Goal: Information Seeking & Learning: Check status

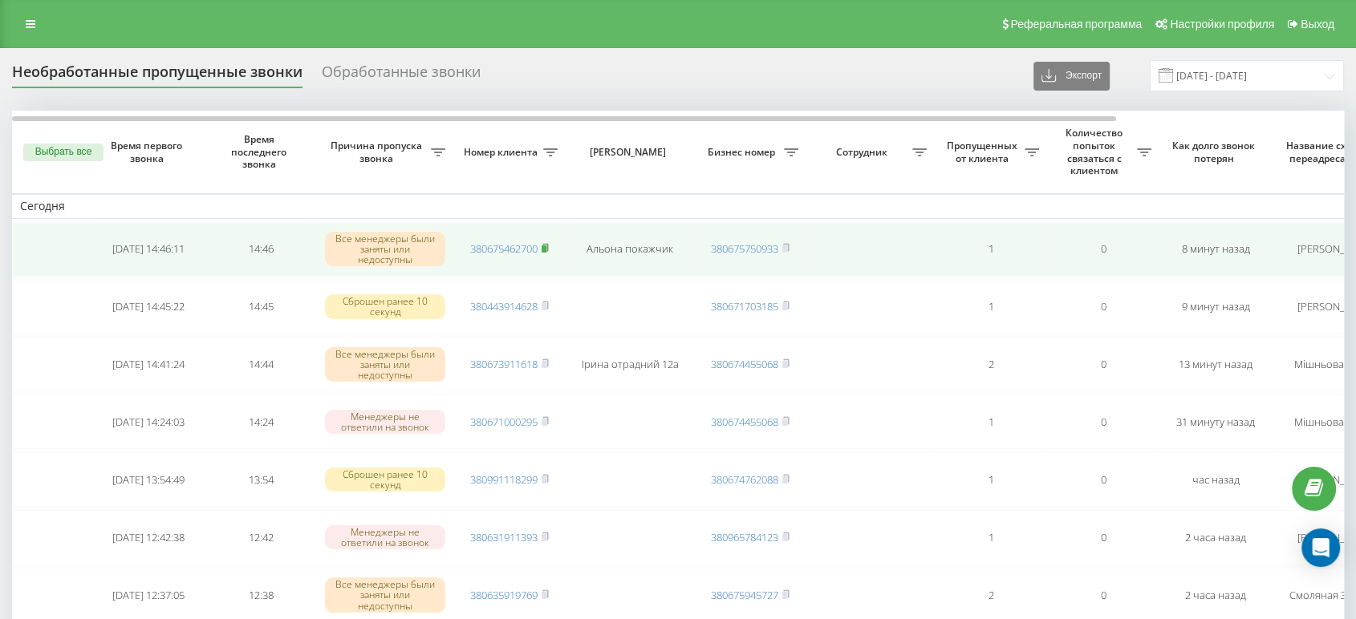
click at [546, 247] on rect at bounding box center [544, 249] width 5 height 7
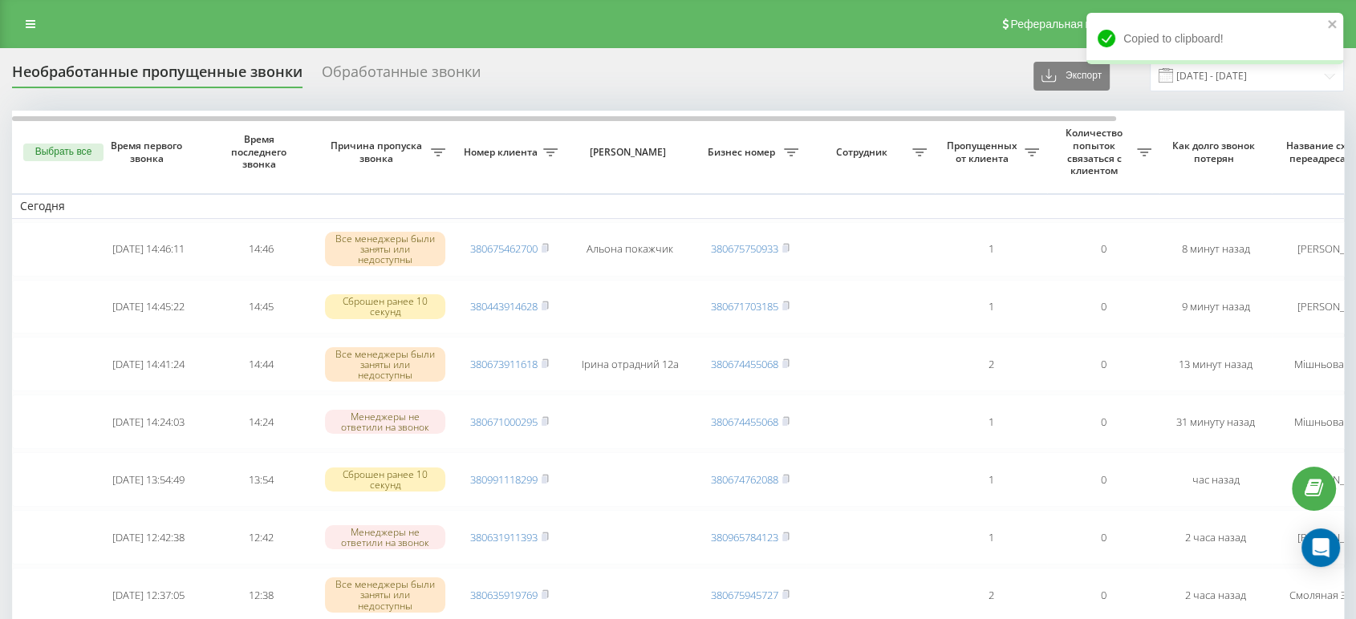
click at [921, 35] on div "Реферальная программа Настройки профиля Выход" at bounding box center [678, 24] width 1356 height 48
drag, startPoint x: 892, startPoint y: 50, endPoint x: 838, endPoint y: 50, distance: 54.6
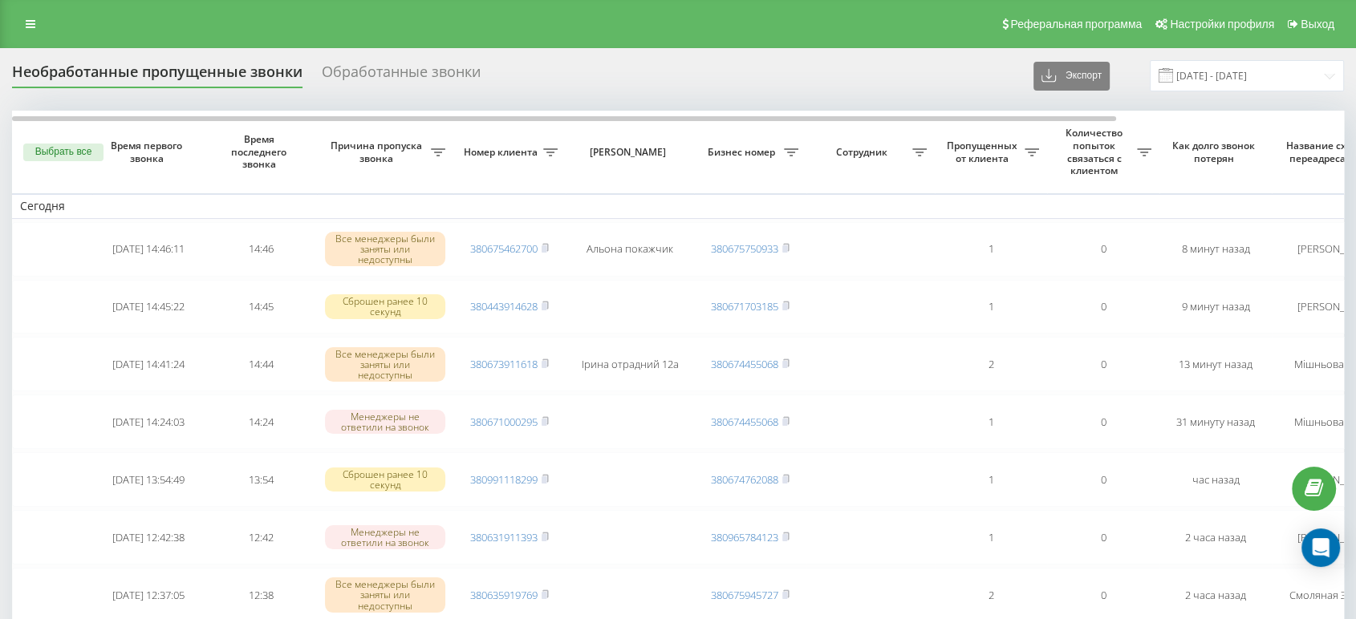
drag, startPoint x: 891, startPoint y: 87, endPoint x: 814, endPoint y: 22, distance: 101.4
drag, startPoint x: 814, startPoint y: 22, endPoint x: 629, endPoint y: 18, distance: 184.6
drag, startPoint x: 629, startPoint y: 18, endPoint x: 505, endPoint y: 18, distance: 123.6
drag, startPoint x: 505, startPoint y: 18, endPoint x: 489, endPoint y: 23, distance: 16.8
click at [462, 21] on div "Реферальная программа Настройки профиля Выход" at bounding box center [678, 24] width 1356 height 48
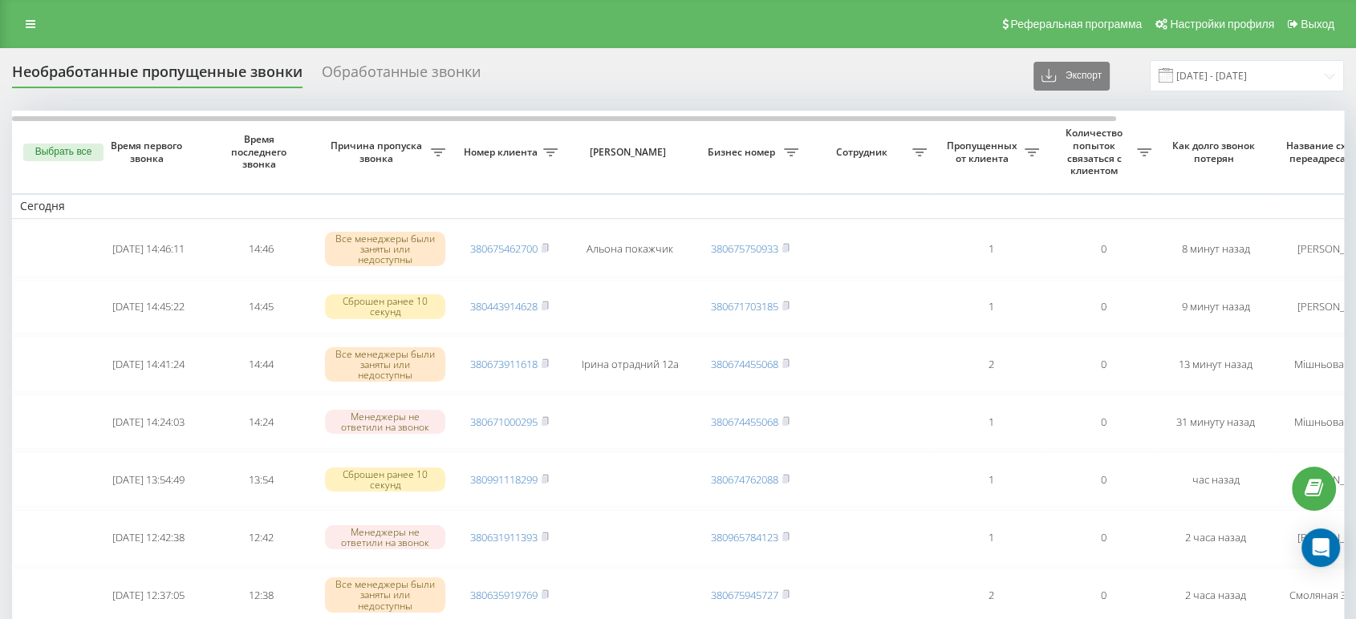
drag, startPoint x: 619, startPoint y: 79, endPoint x: 581, endPoint y: 81, distance: 37.7
click at [581, 81] on div "Необработанные пропущенные звонки Обработанные звонки Экспорт .csv .xlsx 23.08.…" at bounding box center [678, 75] width 1332 height 31
drag, startPoint x: 655, startPoint y: 20, endPoint x: 638, endPoint y: 18, distance: 16.9
drag, startPoint x: 638, startPoint y: 18, endPoint x: 371, endPoint y: 17, distance: 266.4
drag, startPoint x: 371, startPoint y: 17, endPoint x: 159, endPoint y: 17, distance: 212.6
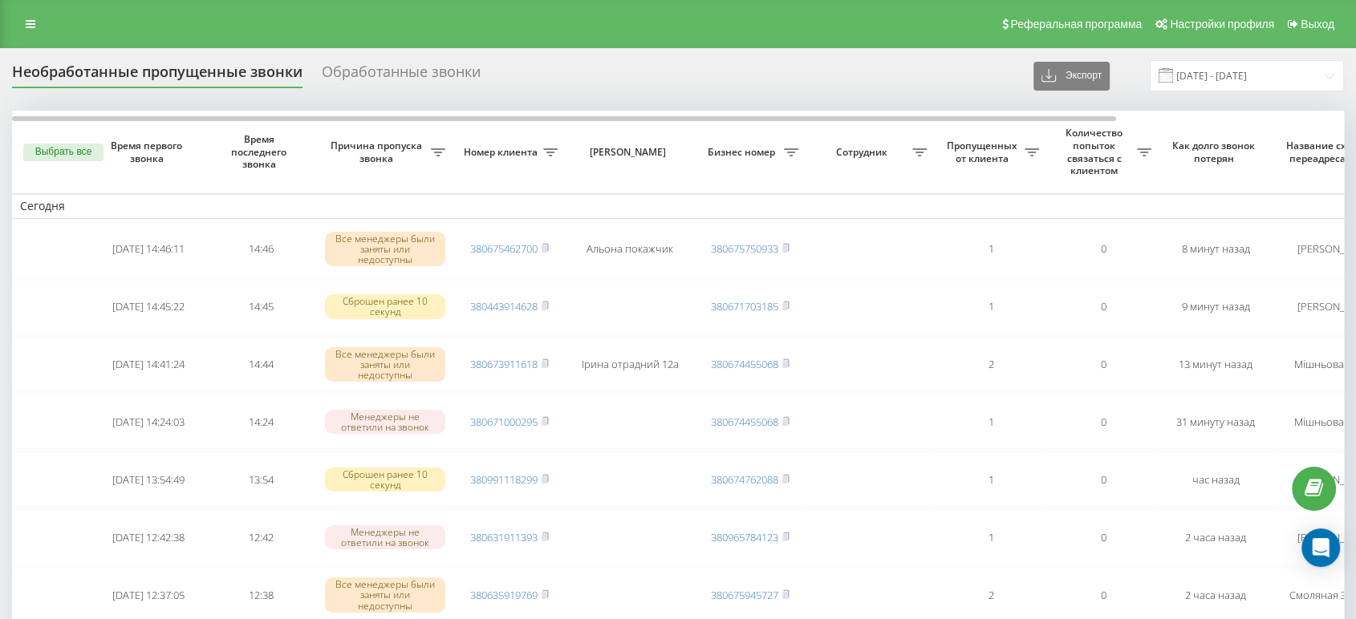
drag, startPoint x: 159, startPoint y: 17, endPoint x: 126, endPoint y: 17, distance: 32.9
click at [126, 17] on div "Реферальная программа Настройки профиля Выход" at bounding box center [678, 24] width 1356 height 48
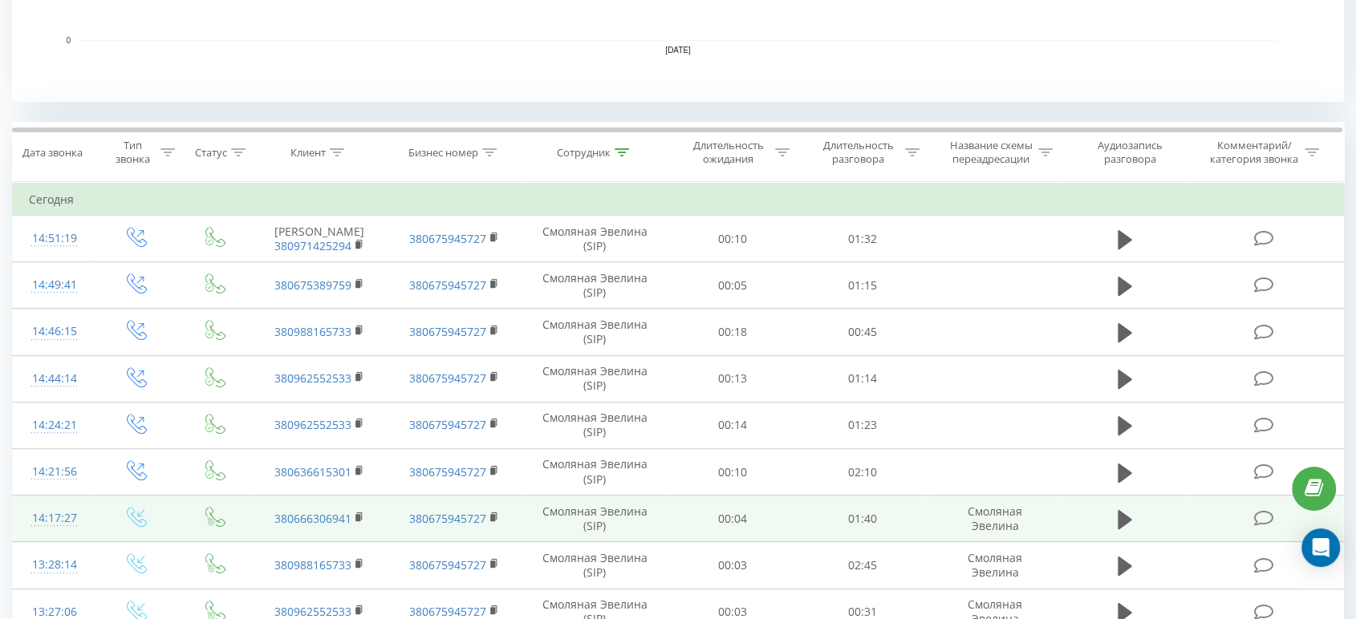
scroll to position [652, 0]
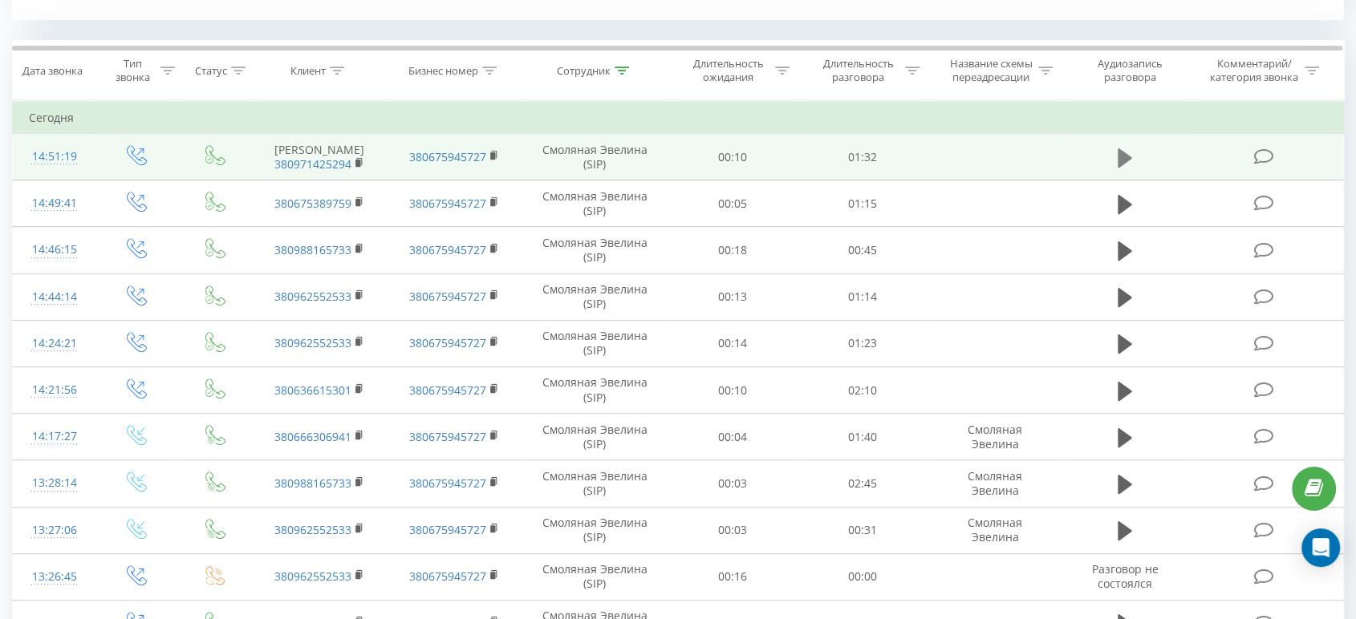
click at [1119, 158] on icon at bounding box center [1125, 157] width 14 height 19
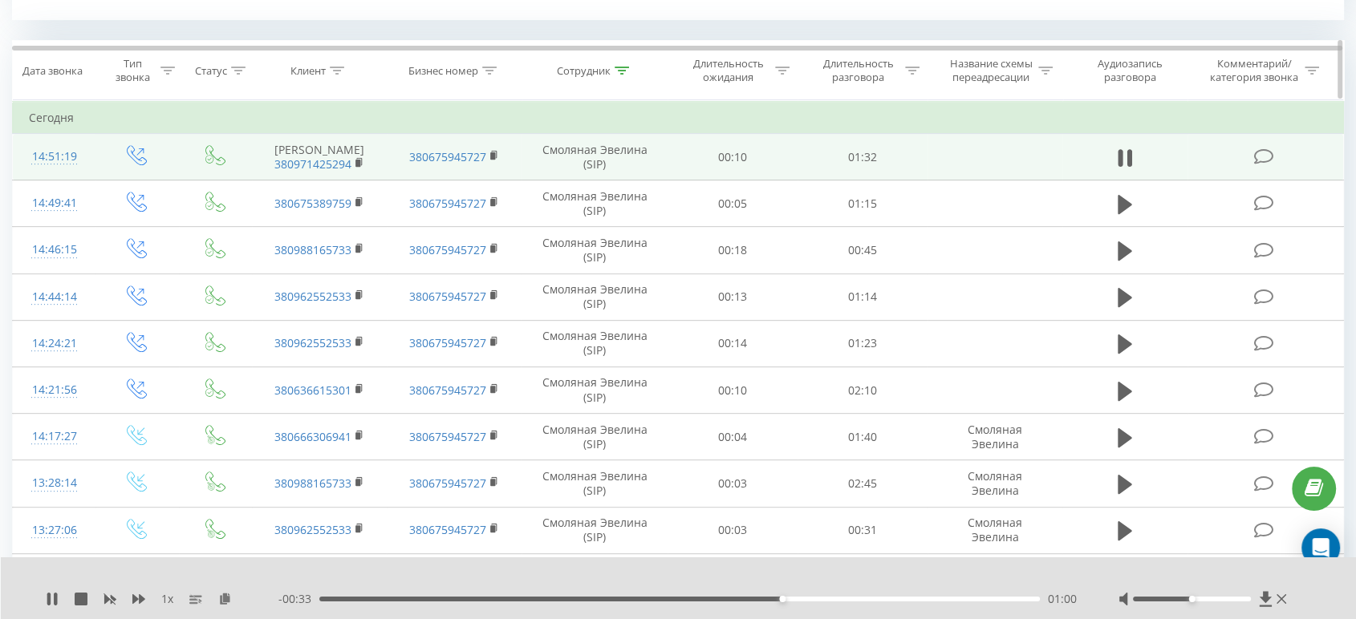
click at [622, 75] on div at bounding box center [622, 71] width 14 height 14
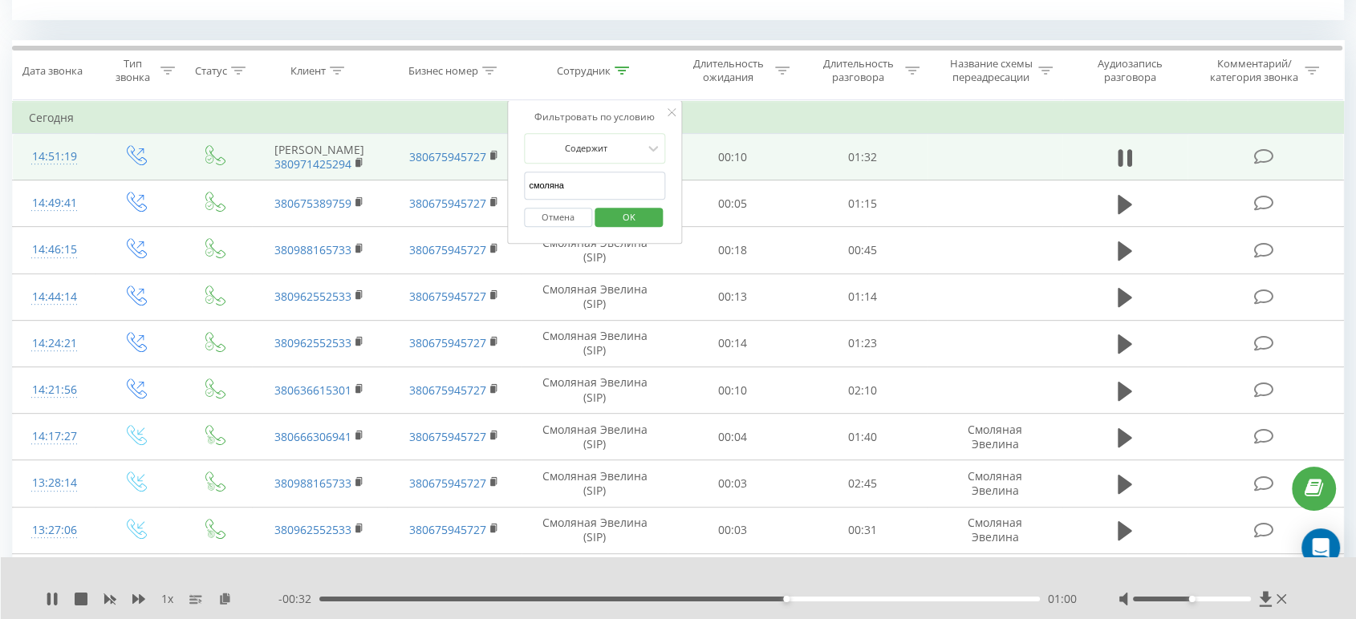
click at [585, 180] on input "смоляна" at bounding box center [594, 186] width 141 height 28
type input "[PERSON_NAME]"
click at [642, 217] on span "OK" at bounding box center [629, 217] width 45 height 25
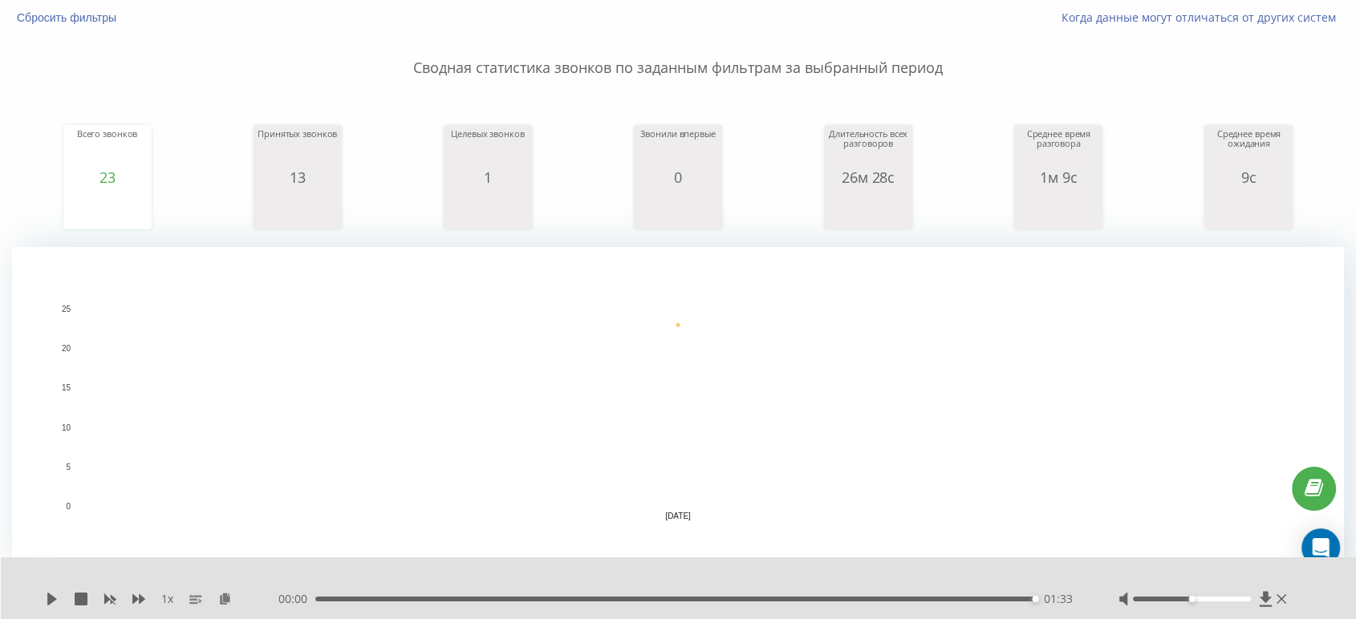
scroll to position [103, 0]
drag, startPoint x: 857, startPoint y: 28, endPoint x: 849, endPoint y: 27, distance: 8.1
drag, startPoint x: 849, startPoint y: 27, endPoint x: 654, endPoint y: 22, distance: 195.0
drag, startPoint x: 654, startPoint y: 22, endPoint x: 457, endPoint y: 53, distance: 199.7
drag, startPoint x: 457, startPoint y: 53, endPoint x: 306, endPoint y: 44, distance: 151.1
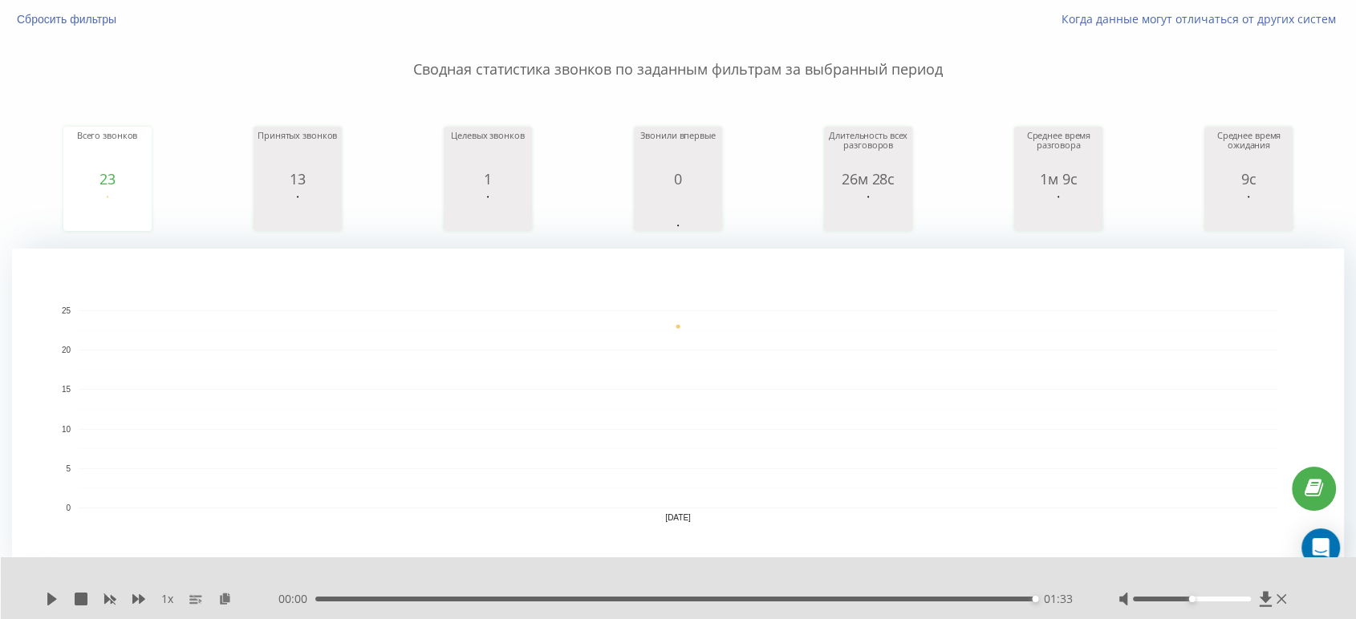
click at [306, 44] on p "Сводная статистика звонков по заданным фильтрам за выбранный период" at bounding box center [678, 53] width 1332 height 53
drag, startPoint x: 350, startPoint y: 39, endPoint x: 269, endPoint y: 37, distance: 81.0
click at [269, 37] on p "Сводная статистика звонков по заданным фильтрам за выбранный период" at bounding box center [678, 53] width 1332 height 53
click at [501, 17] on div "Сбросить фильтры" at bounding box center [255, 19] width 508 height 16
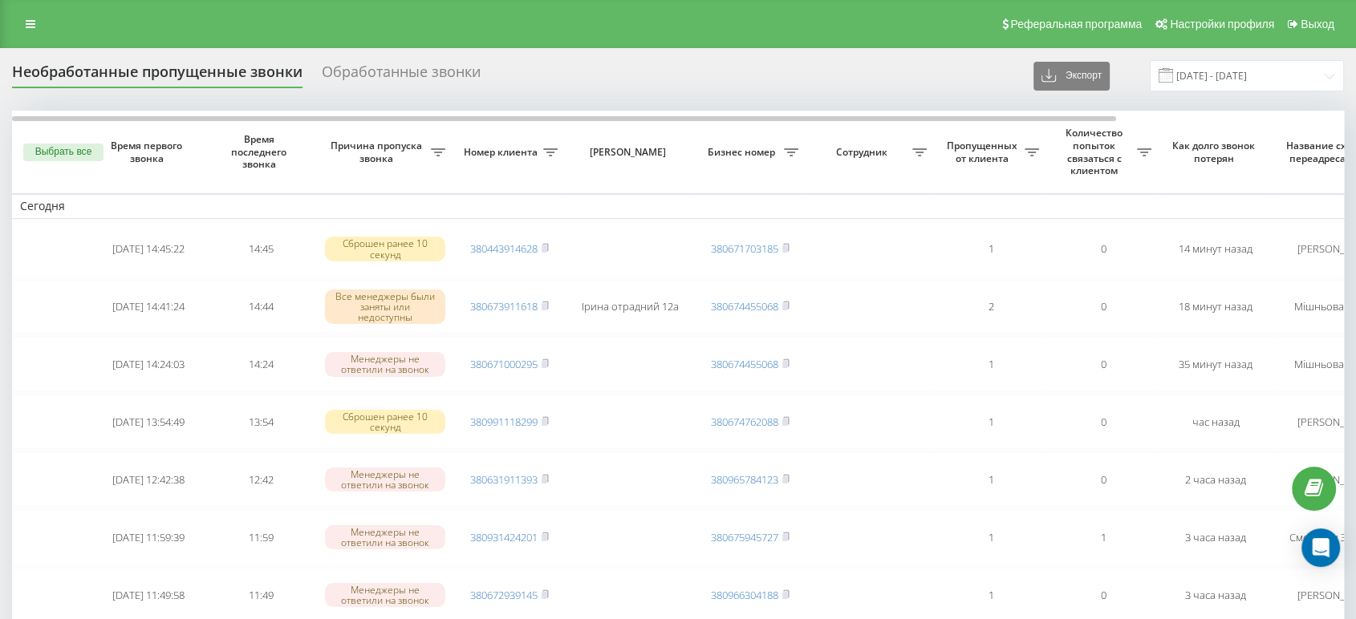
drag, startPoint x: 873, startPoint y: 12, endPoint x: 863, endPoint y: 12, distance: 9.6
drag, startPoint x: 863, startPoint y: 12, endPoint x: 814, endPoint y: 13, distance: 48.9
click at [815, 12] on div "Реферальная программа Настройки профиля Выход" at bounding box center [678, 24] width 1356 height 48
drag, startPoint x: 924, startPoint y: 79, endPoint x: 873, endPoint y: 87, distance: 52.0
click at [873, 87] on div "Необработанные пропущенные звонки Обработанные звонки Экспорт .csv .xlsx 23.08.…" at bounding box center [678, 75] width 1332 height 31
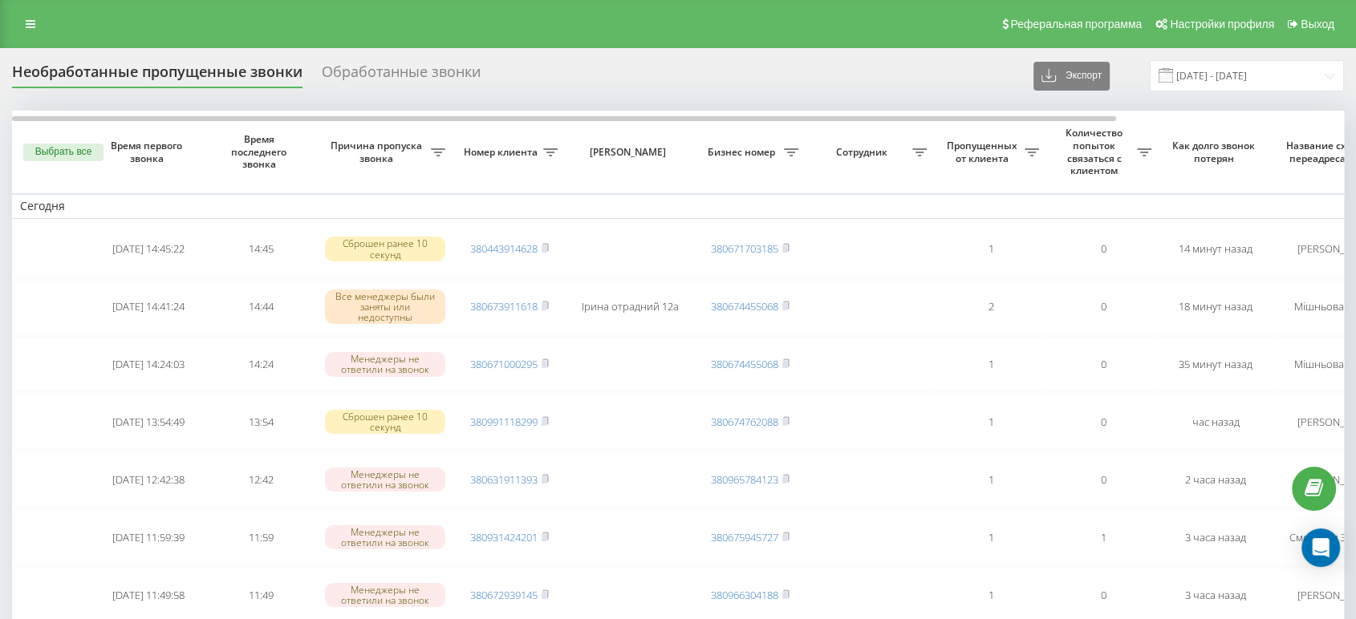
drag, startPoint x: 507, startPoint y: 22, endPoint x: 478, endPoint y: 15, distance: 29.8
click at [478, 15] on div "Реферальная программа Настройки профиля Выход" at bounding box center [678, 24] width 1356 height 48
drag, startPoint x: 573, startPoint y: 103, endPoint x: 539, endPoint y: 90, distance: 36.4
drag, startPoint x: 613, startPoint y: 53, endPoint x: 646, endPoint y: 7, distance: 56.3
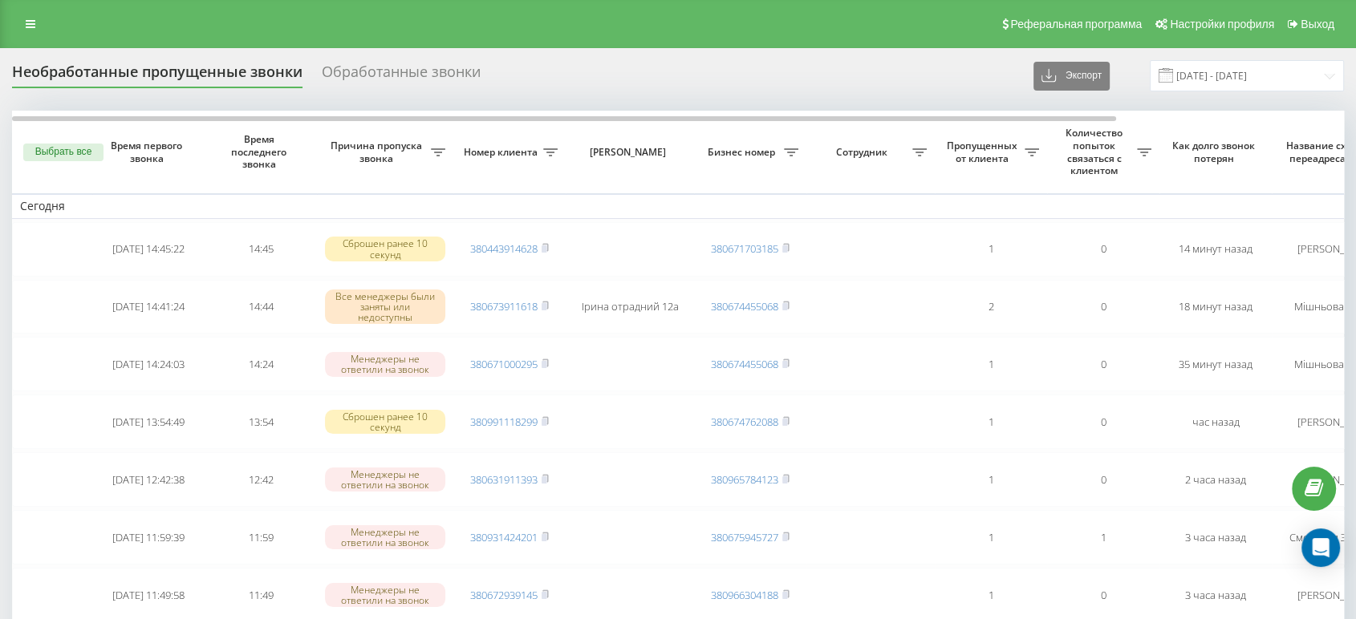
drag, startPoint x: 646, startPoint y: 7, endPoint x: 352, endPoint y: 11, distance: 293.7
drag, startPoint x: 352, startPoint y: 11, endPoint x: 200, endPoint y: 19, distance: 152.6
drag, startPoint x: 200, startPoint y: 19, endPoint x: 132, endPoint y: 19, distance: 68.2
click at [132, 19] on div "Реферальная программа Настройки профиля Выход" at bounding box center [678, 24] width 1356 height 48
drag, startPoint x: 400, startPoint y: 33, endPoint x: 104, endPoint y: 9, distance: 297.0
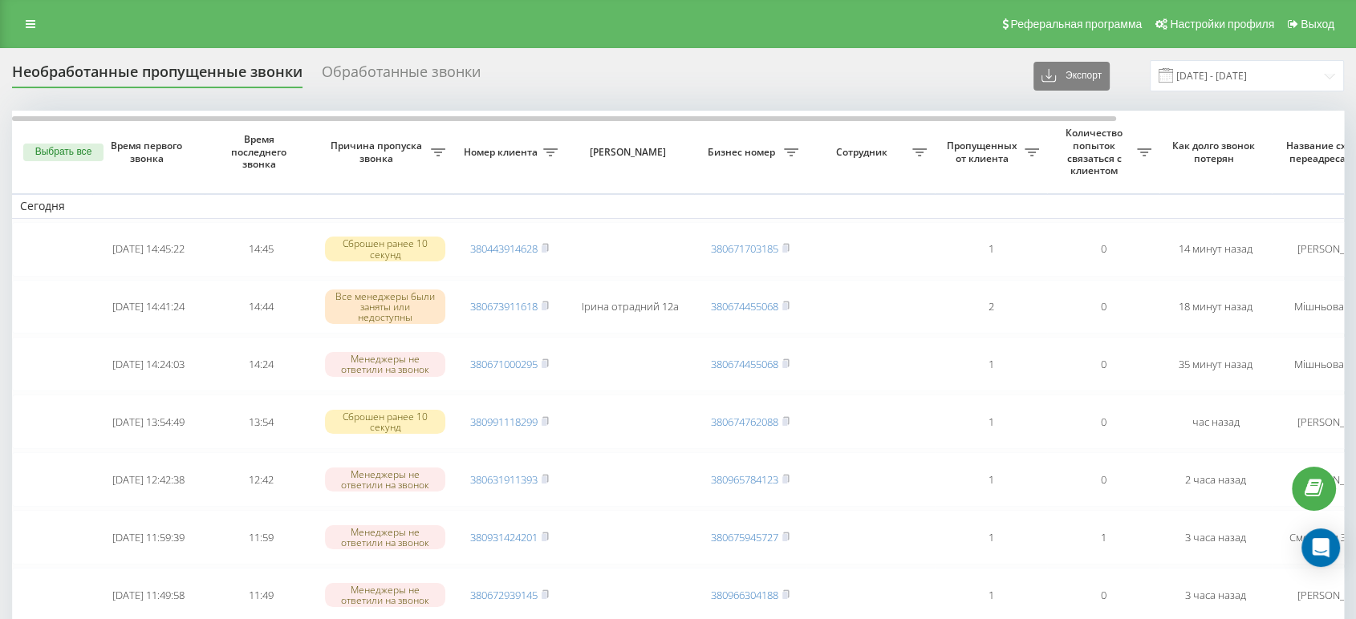
drag, startPoint x: 104, startPoint y: 9, endPoint x: 99, endPoint y: 16, distance: 8.7
click at [84, 14] on div "Реферальная программа Настройки профиля Выход" at bounding box center [678, 24] width 1356 height 48
drag, startPoint x: 751, startPoint y: 34, endPoint x: 742, endPoint y: 34, distance: 8.8
drag, startPoint x: 742, startPoint y: 34, endPoint x: 311, endPoint y: 9, distance: 431.6
drag, startPoint x: 311, startPoint y: 9, endPoint x: 106, endPoint y: 18, distance: 205.6
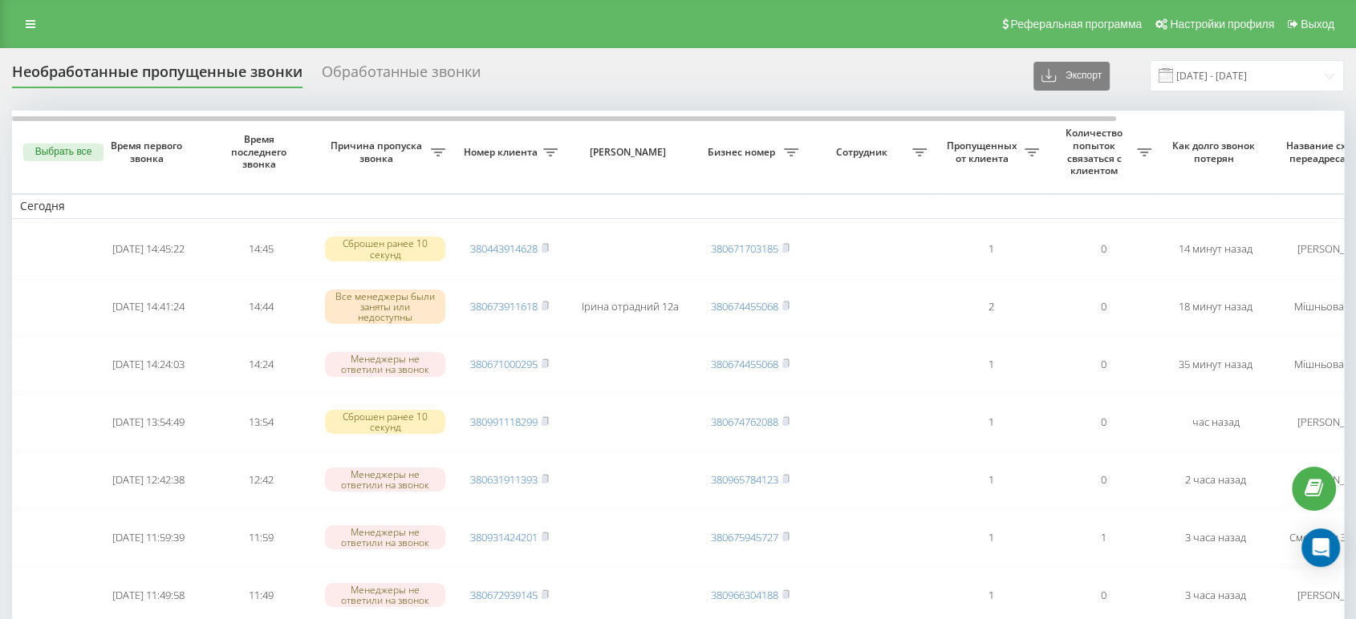
drag, startPoint x: 106, startPoint y: 18, endPoint x: 66, endPoint y: 21, distance: 40.2
click at [66, 21] on div "Реферальная программа Настройки профиля Выход" at bounding box center [678, 24] width 1356 height 48
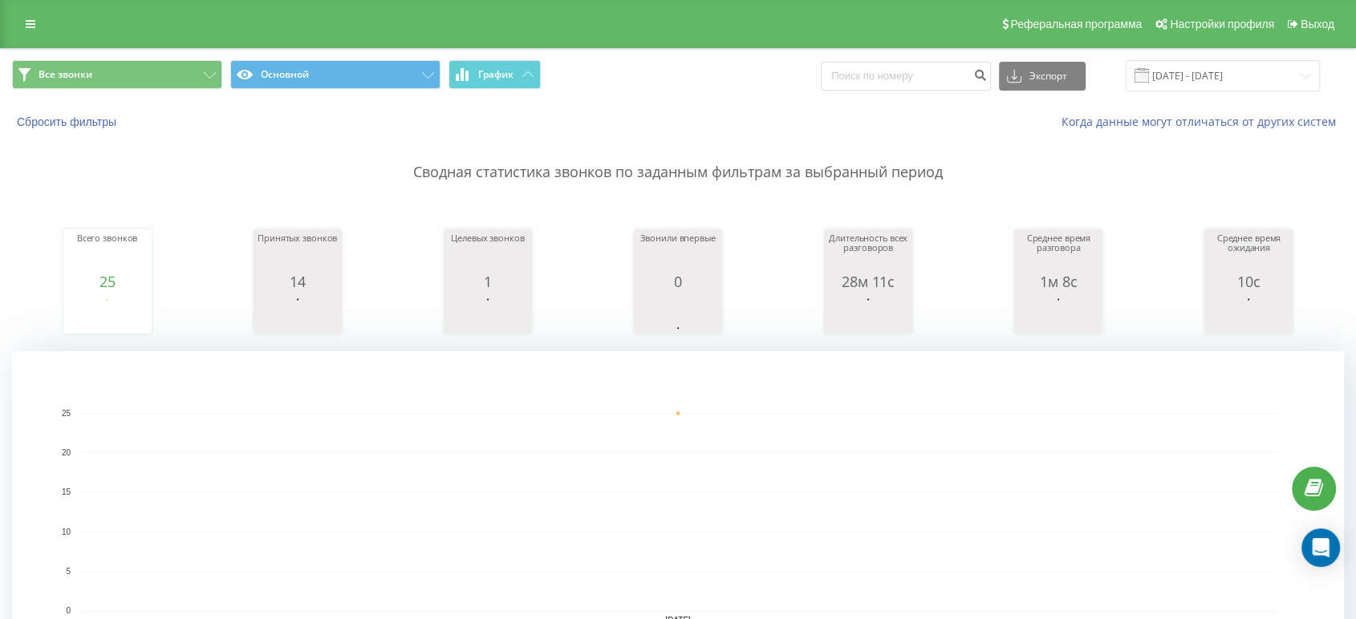
click at [1062, 186] on div "Сводная статистика звонков по заданным фильтрам за выбранный период Всего звонк…" at bounding box center [678, 401] width 1332 height 542
drag, startPoint x: 1252, startPoint y: 165, endPoint x: 1022, endPoint y: 112, distance: 236.5
drag, startPoint x: 1022, startPoint y: 112, endPoint x: 791, endPoint y: 21, distance: 248.2
drag, startPoint x: 791, startPoint y: 21, endPoint x: 696, endPoint y: 21, distance: 95.5
click at [696, 21] on div "Реферальная программа Настройки профиля Выход" at bounding box center [678, 24] width 1356 height 48
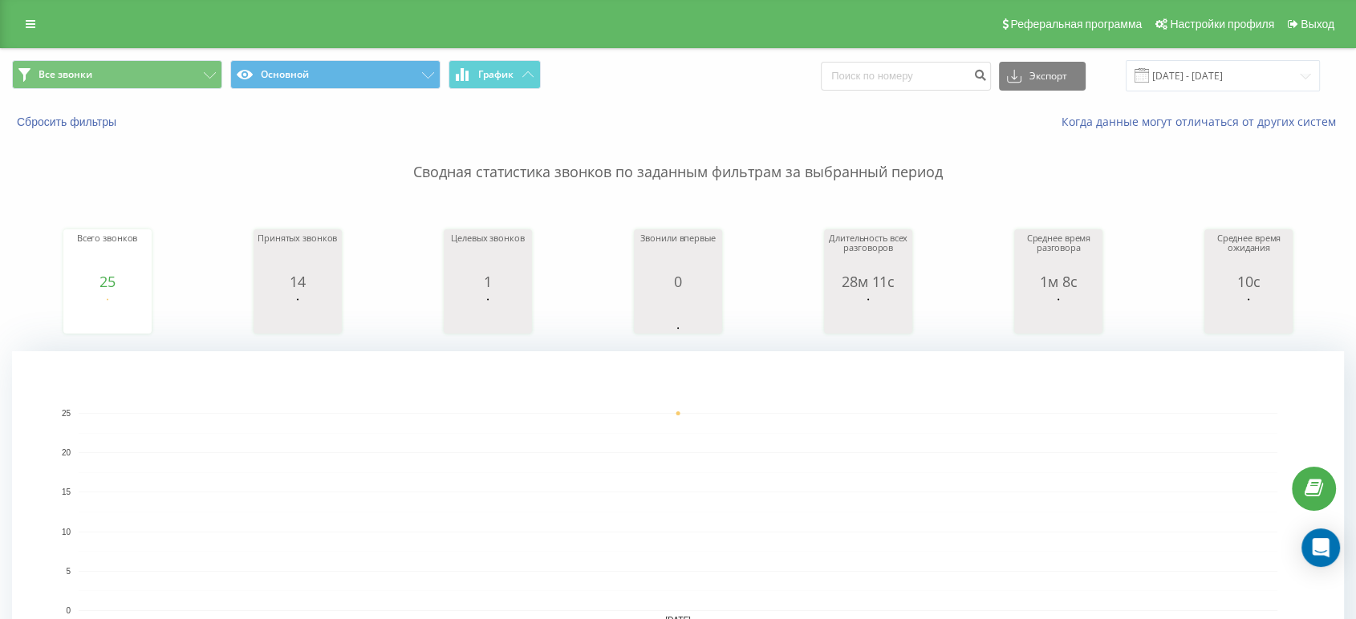
drag, startPoint x: 721, startPoint y: 75, endPoint x: 604, endPoint y: 86, distance: 117.6
click at [611, 79] on span "Все звонки Основной График" at bounding box center [339, 75] width 654 height 31
drag, startPoint x: 343, startPoint y: 127, endPoint x: 205, endPoint y: 123, distance: 137.3
drag, startPoint x: 205, startPoint y: 123, endPoint x: 198, endPoint y: 128, distance: 9.1
click at [198, 128] on div "Сбросить фильтры" at bounding box center [255, 122] width 508 height 16
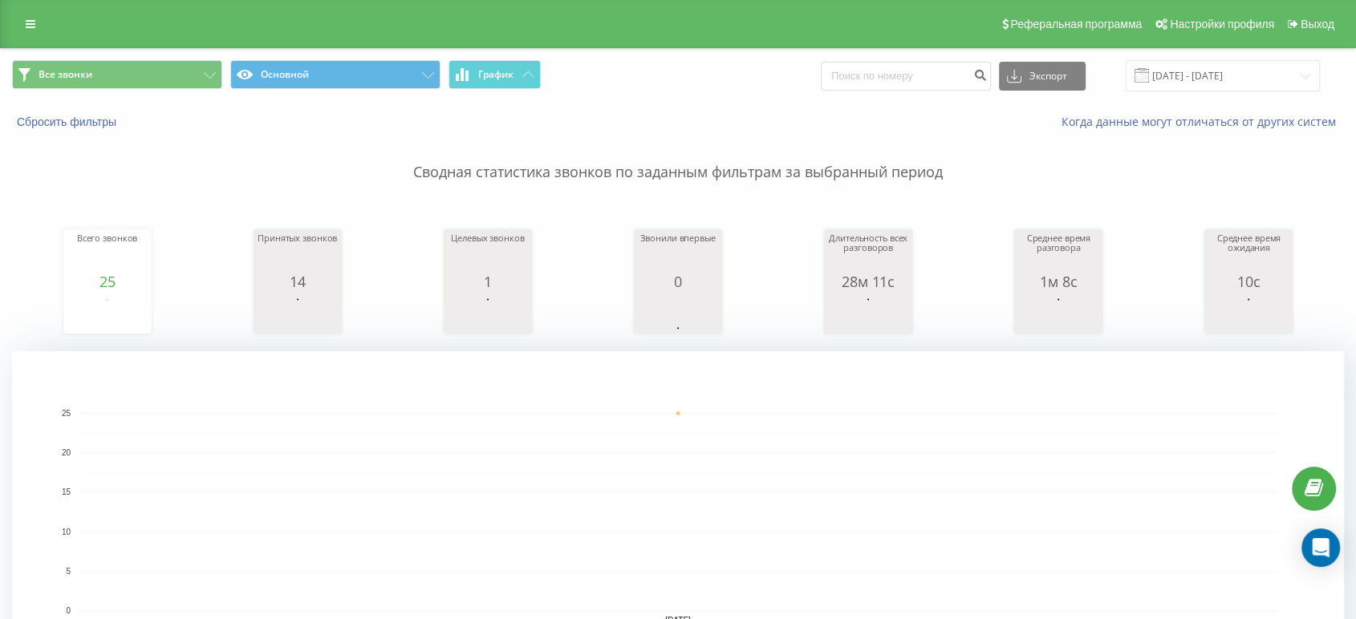
click at [597, 20] on div "Реферальная программа Настройки профиля Выход" at bounding box center [678, 24] width 1356 height 48
